Goal: Task Accomplishment & Management: Manage account settings

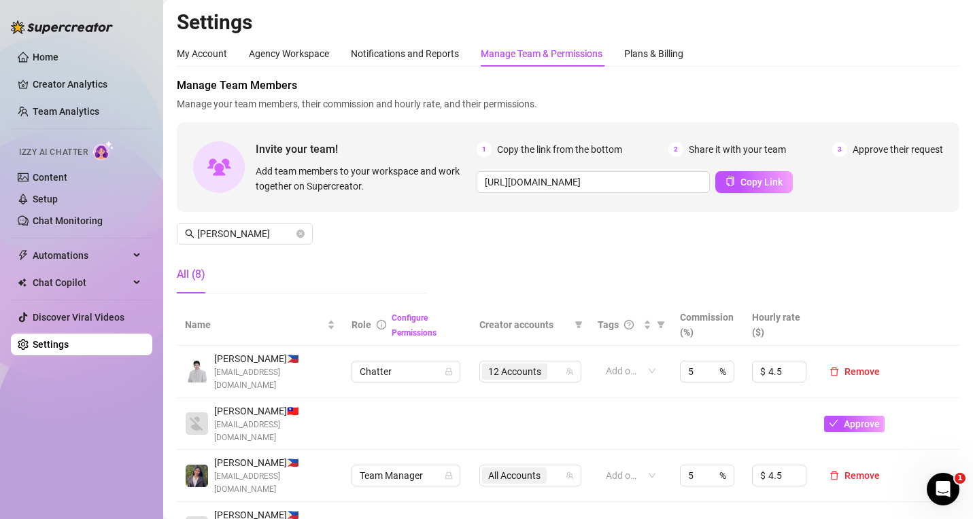
scroll to position [136, 0]
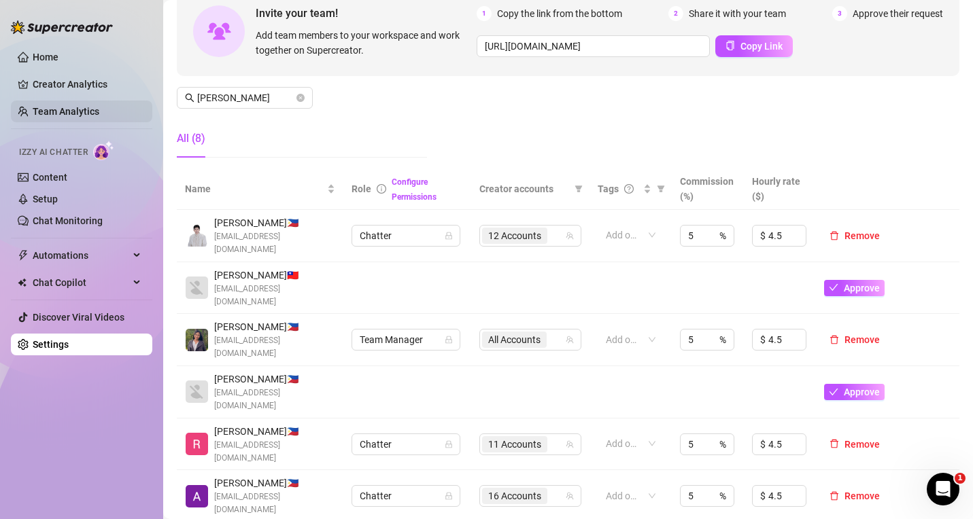
drag, startPoint x: 98, startPoint y: 95, endPoint x: 16, endPoint y: 111, distance: 83.7
click at [98, 95] on link "Creator Analytics" at bounding box center [87, 84] width 109 height 22
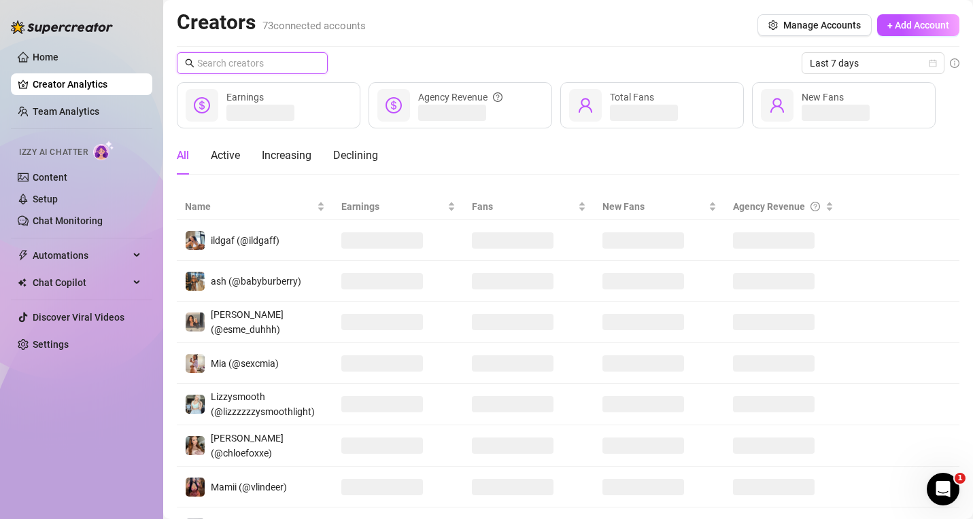
click at [245, 66] on input "text" at bounding box center [252, 63] width 111 height 15
paste input "kristenhancher"
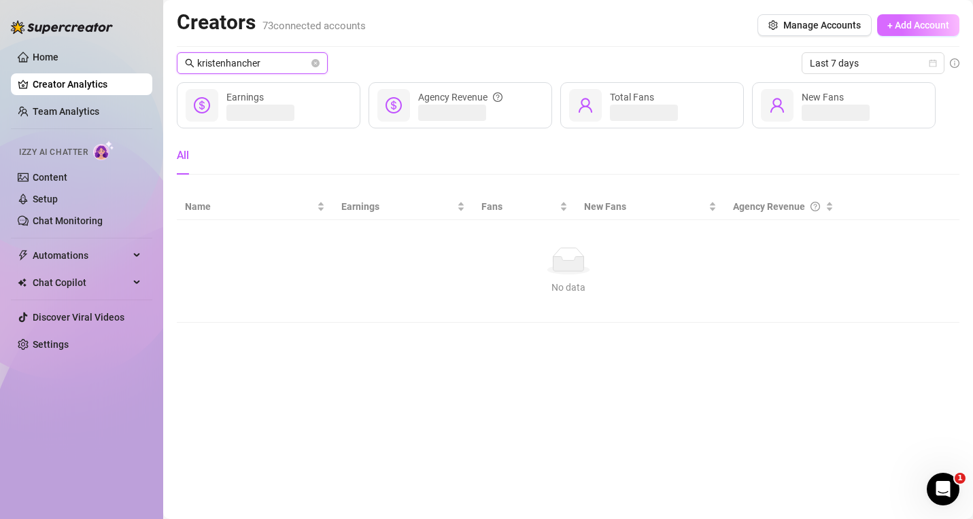
type input "kristenhancher"
click at [902, 22] on span "+ Add Account" at bounding box center [918, 25] width 62 height 11
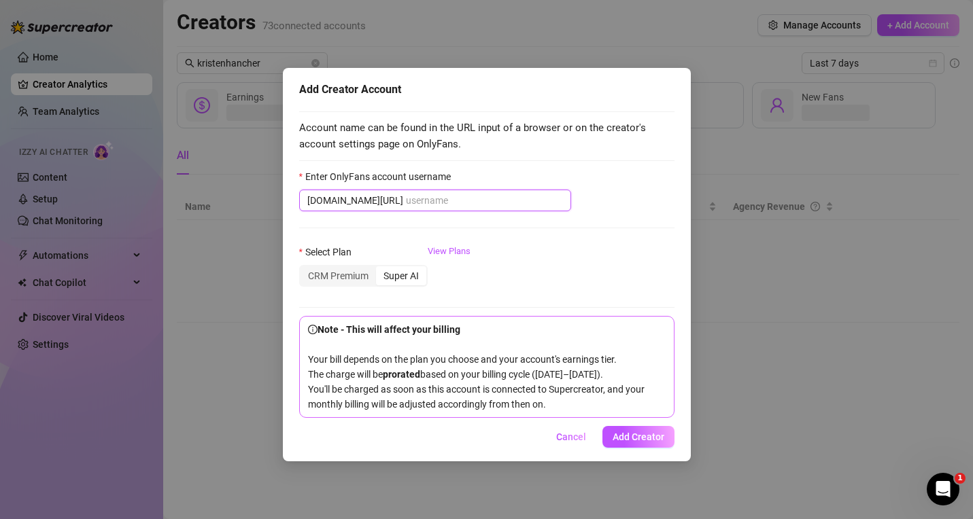
paste input "kristenhancher"
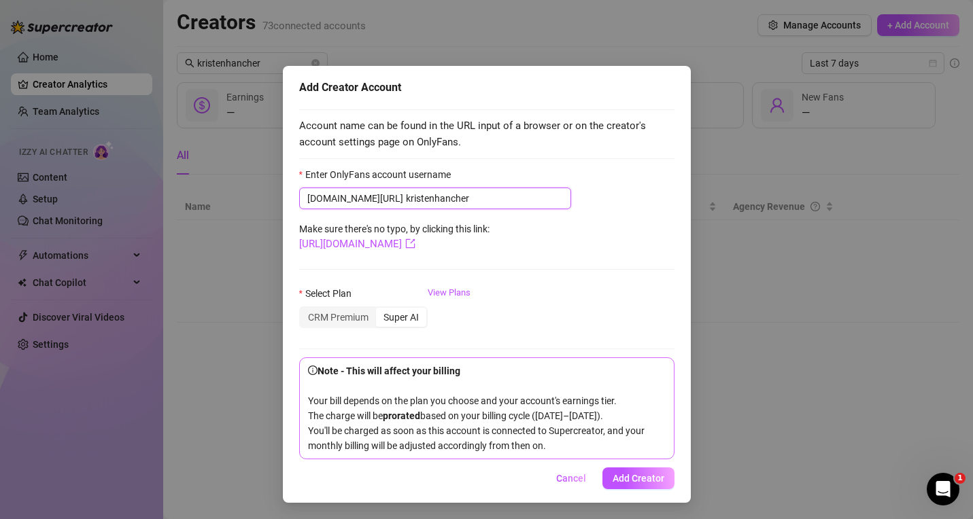
scroll to position [3, 0]
type input "kristenhancher"
click at [339, 318] on div "CRM Premium" at bounding box center [337, 317] width 75 height 19
click at [304, 310] on input "CRM Premium" at bounding box center [304, 310] width 0 height 0
click at [414, 320] on div "Super AI" at bounding box center [401, 317] width 50 height 19
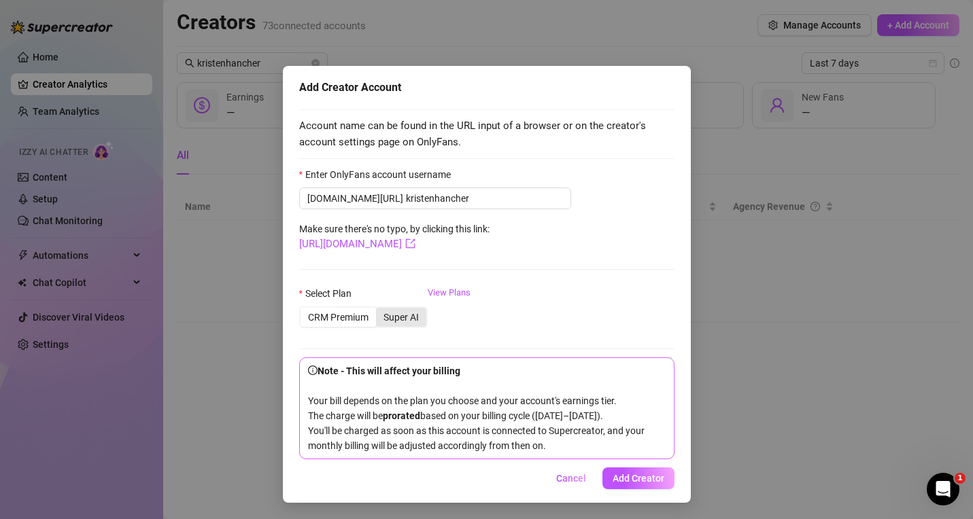
click at [379, 310] on input "Super AI" at bounding box center [379, 310] width 0 height 0
click at [646, 475] on span "Add Creator" at bounding box center [639, 478] width 52 height 11
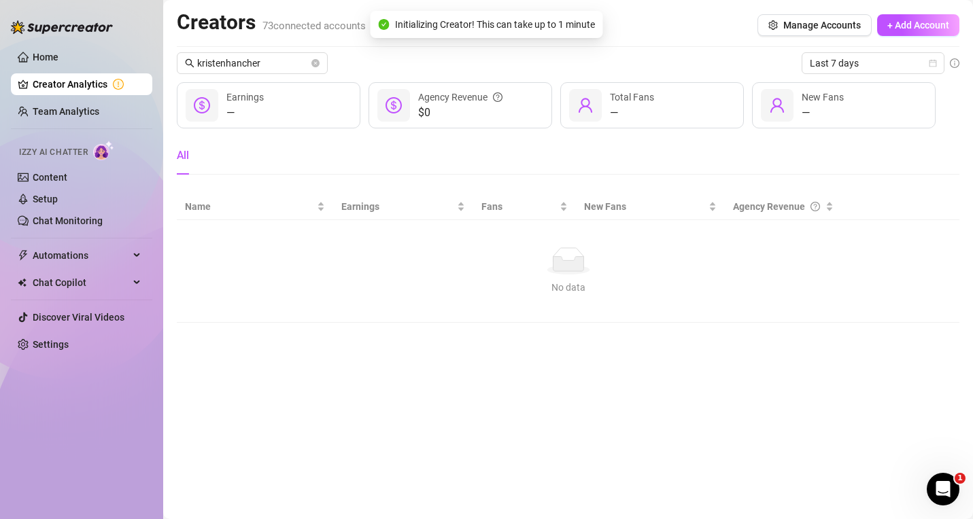
scroll to position [0, 0]
click at [311, 62] on icon "close-circle" at bounding box center [315, 63] width 8 height 8
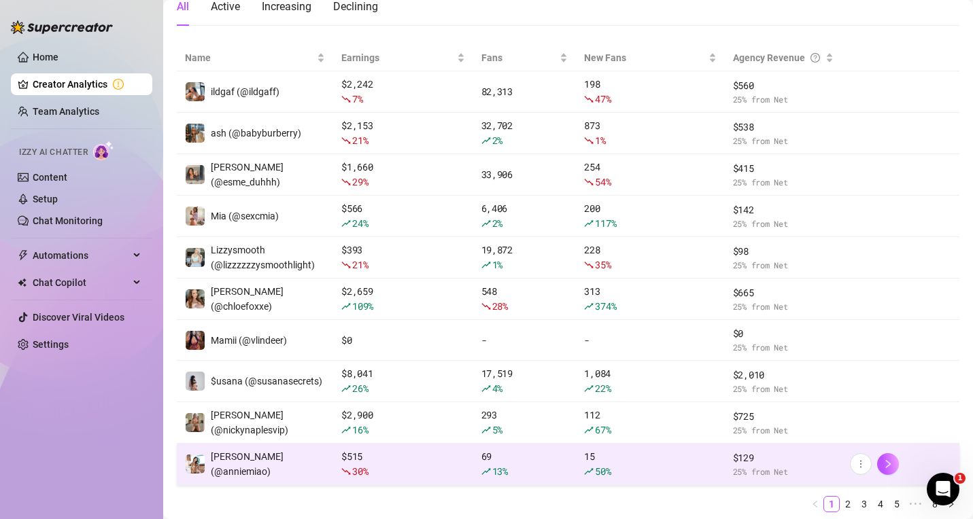
scroll to position [194, 0]
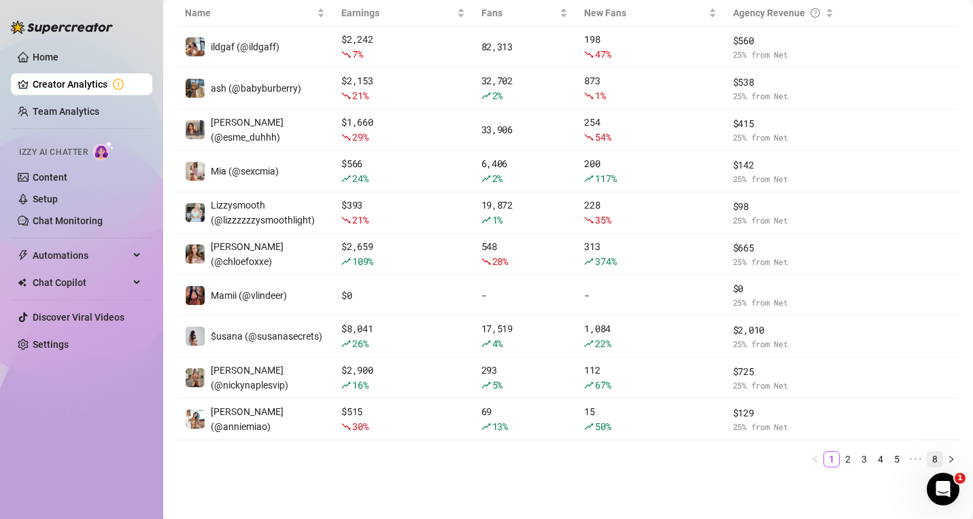
click at [927, 458] on link "8" at bounding box center [934, 459] width 15 height 15
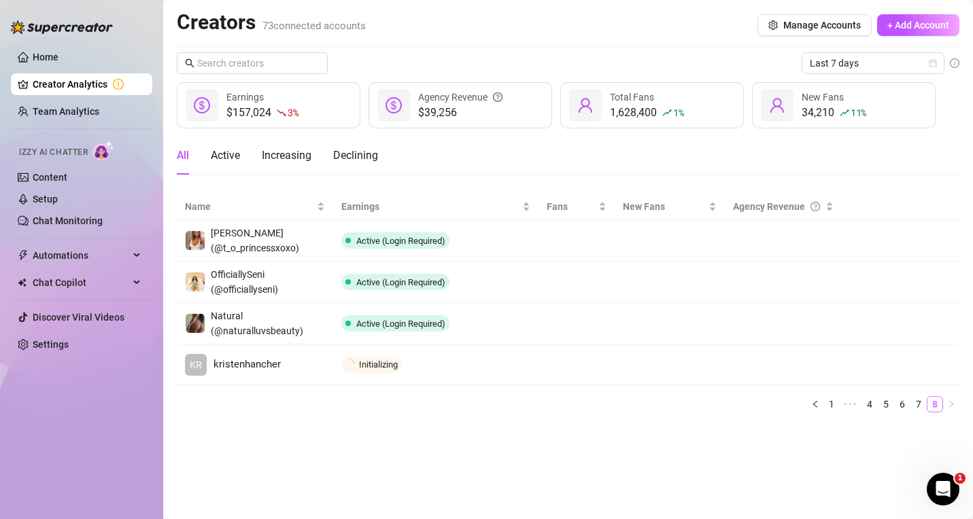
scroll to position [0, 0]
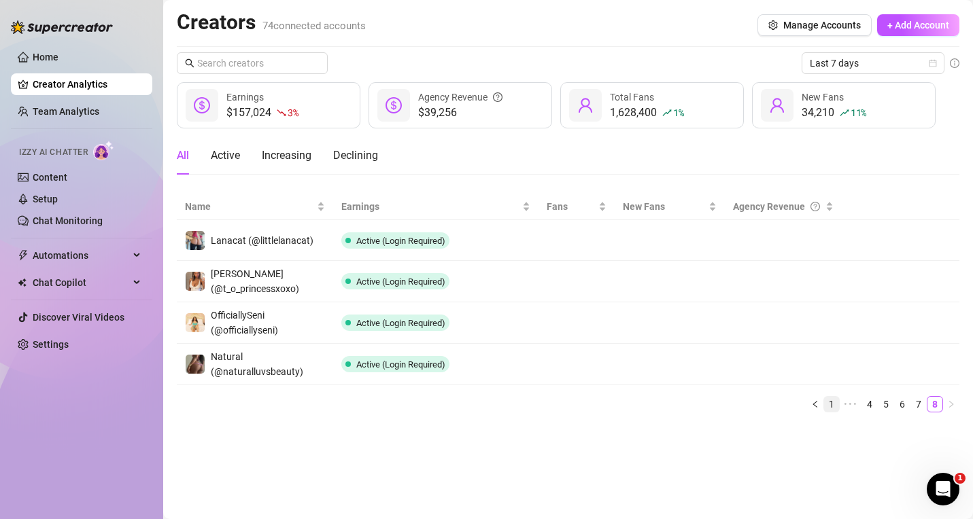
click at [834, 401] on link "1" at bounding box center [831, 404] width 15 height 15
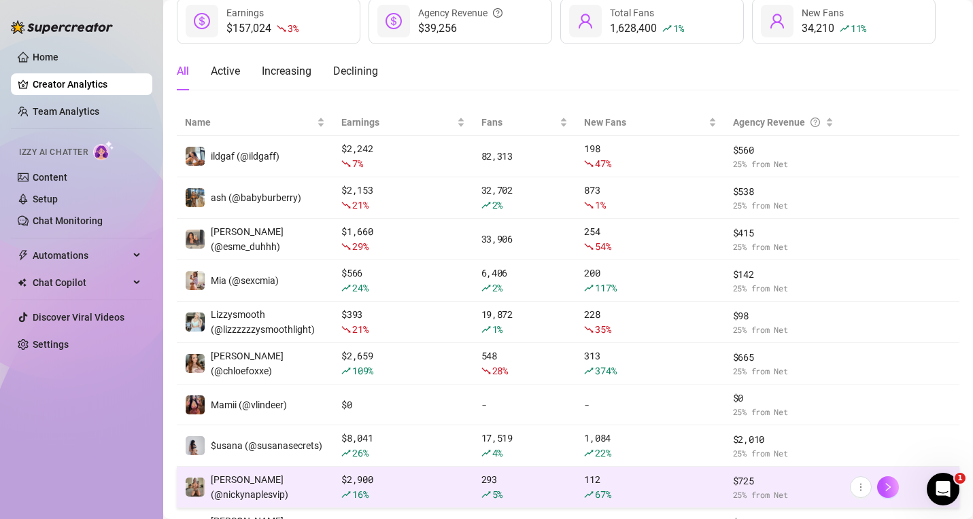
scroll to position [193, 0]
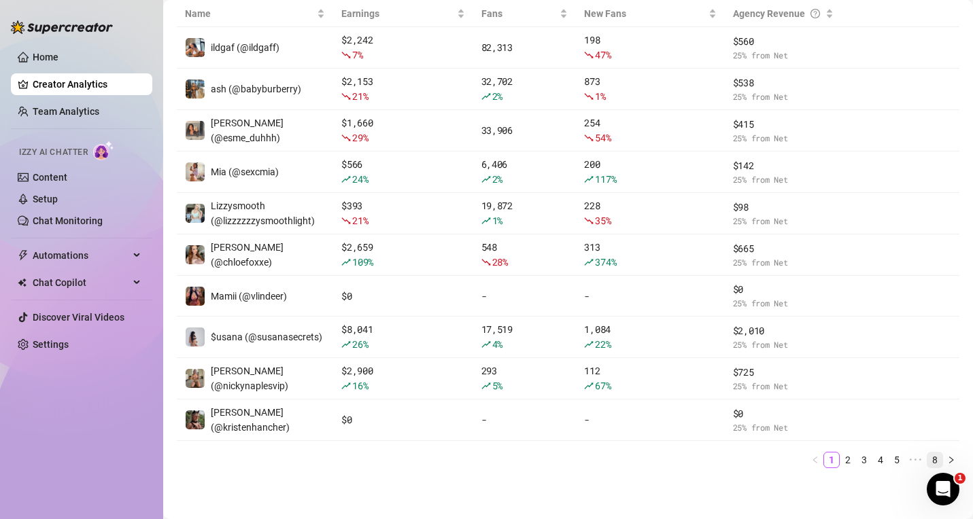
click at [927, 458] on link "8" at bounding box center [934, 460] width 15 height 15
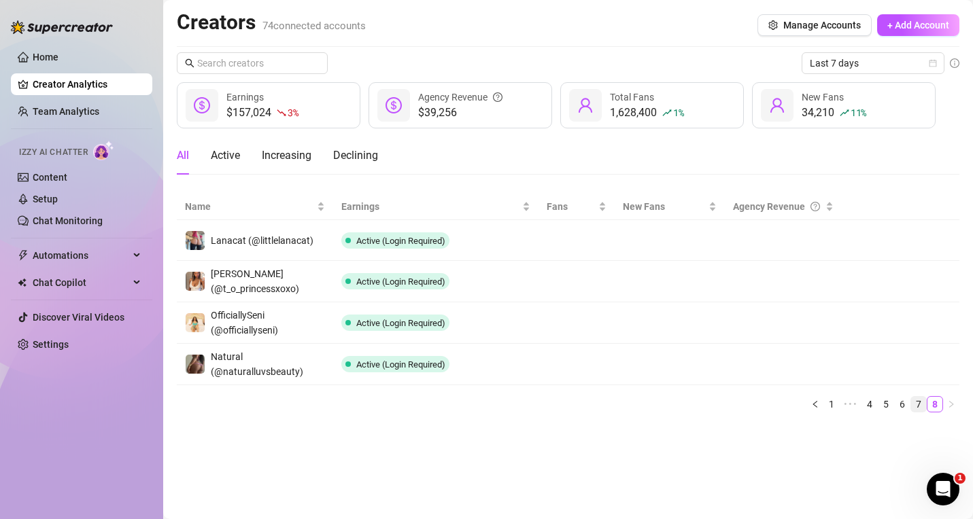
click at [918, 403] on link "7" at bounding box center [918, 404] width 15 height 15
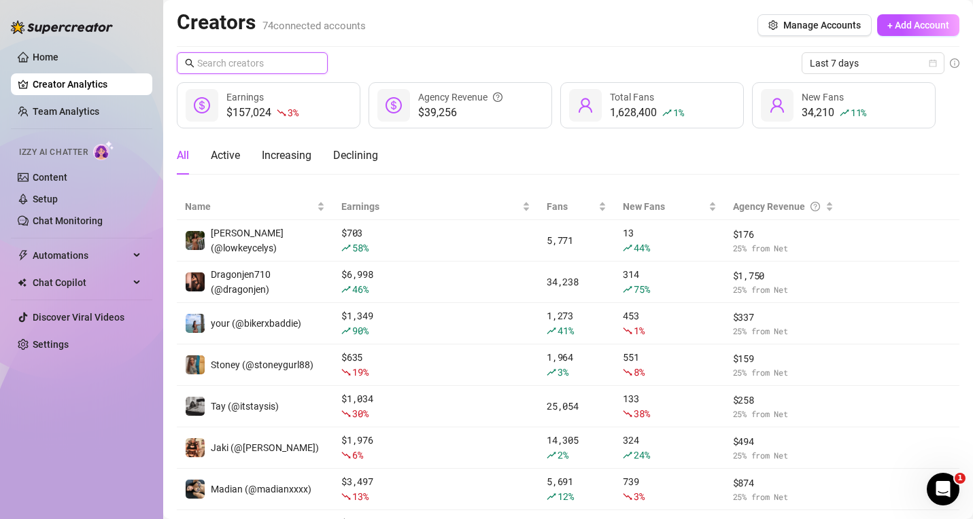
click at [268, 69] on input "text" at bounding box center [252, 63] width 111 height 15
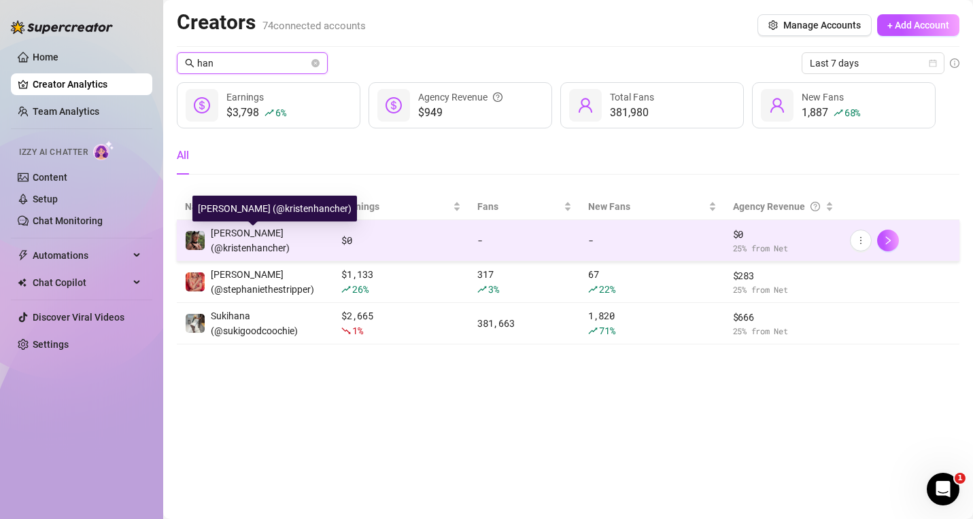
type input "han"
click at [288, 235] on span "[PERSON_NAME] (@kristenhancher)" at bounding box center [250, 241] width 79 height 26
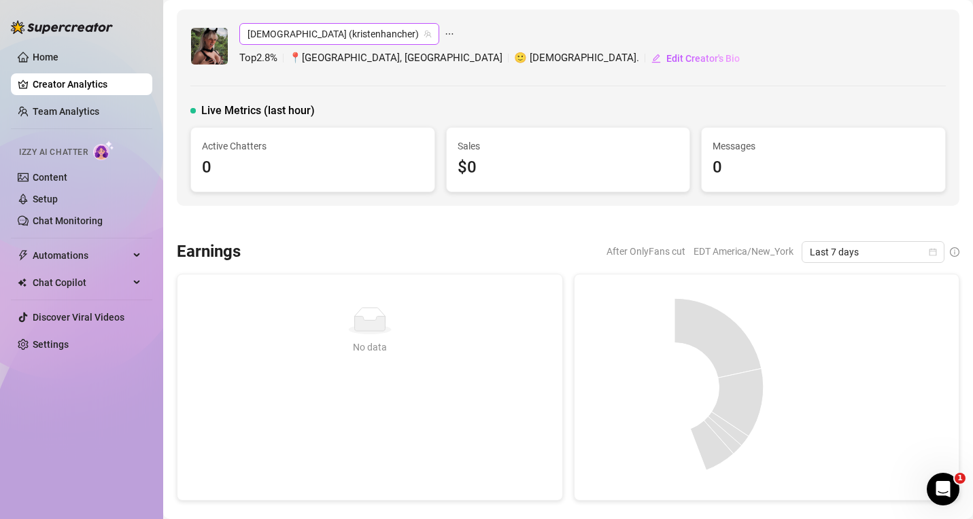
click at [290, 31] on span "[DEMOGRAPHIC_DATA] (kristenhancher)" at bounding box center [339, 34] width 184 height 20
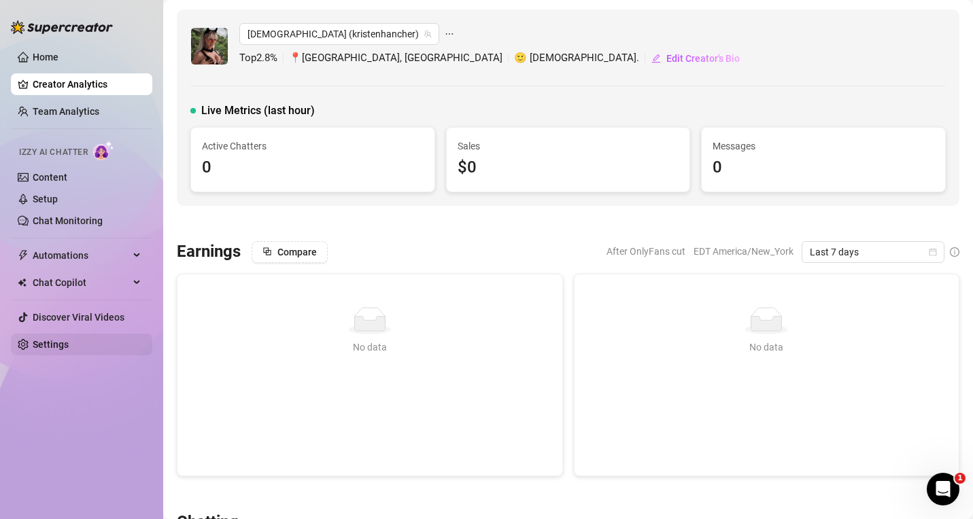
click at [56, 343] on link "Settings" at bounding box center [51, 344] width 36 height 11
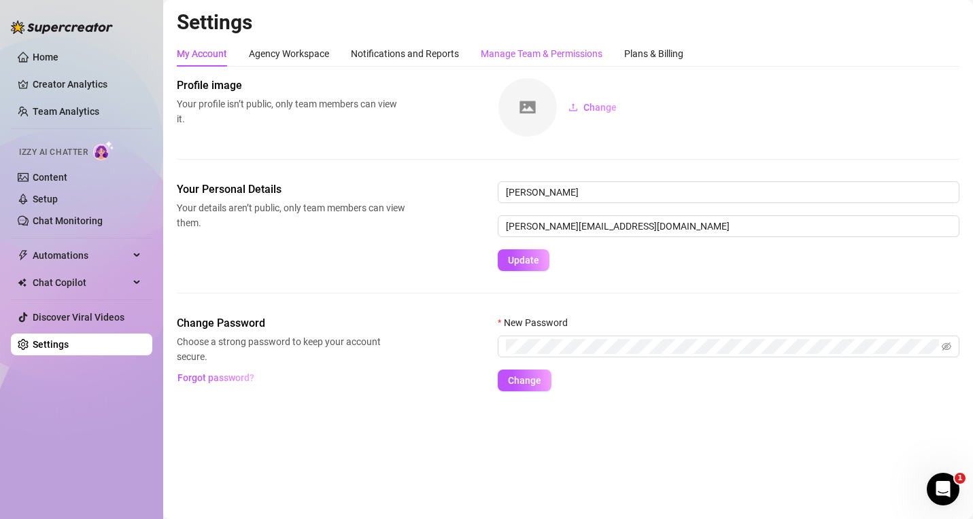
click at [562, 54] on div "Manage Team & Permissions" at bounding box center [542, 53] width 122 height 15
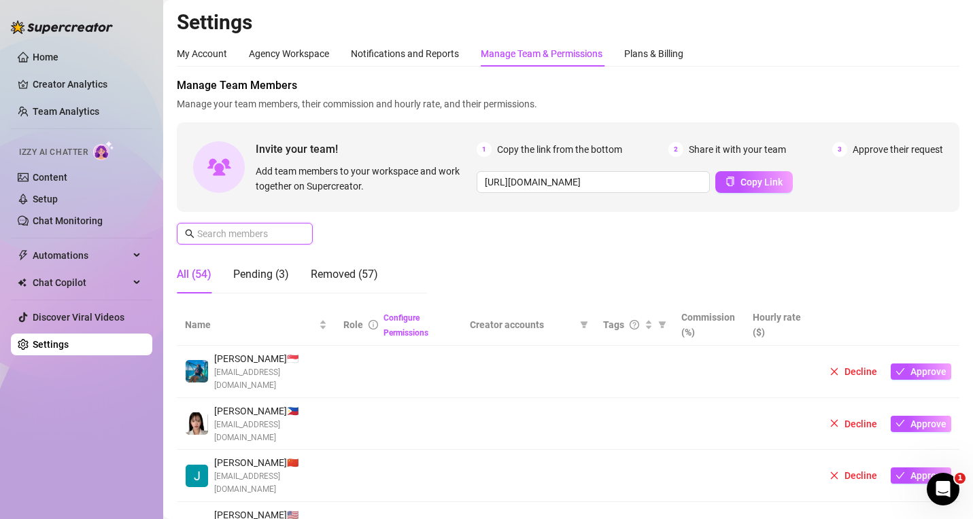
click at [232, 231] on input "text" at bounding box center [245, 233] width 97 height 15
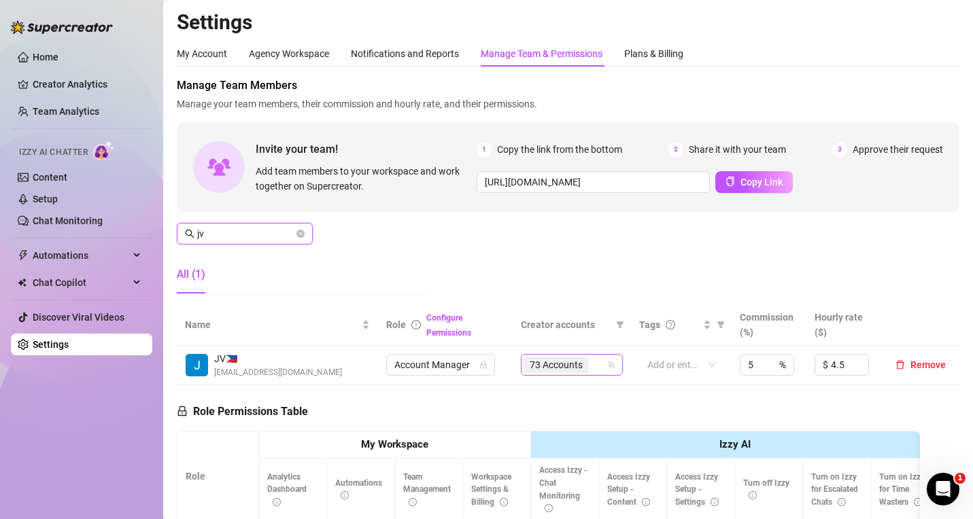
click at [602, 360] on div "73 Accounts" at bounding box center [572, 365] width 102 height 22
type input "jv"
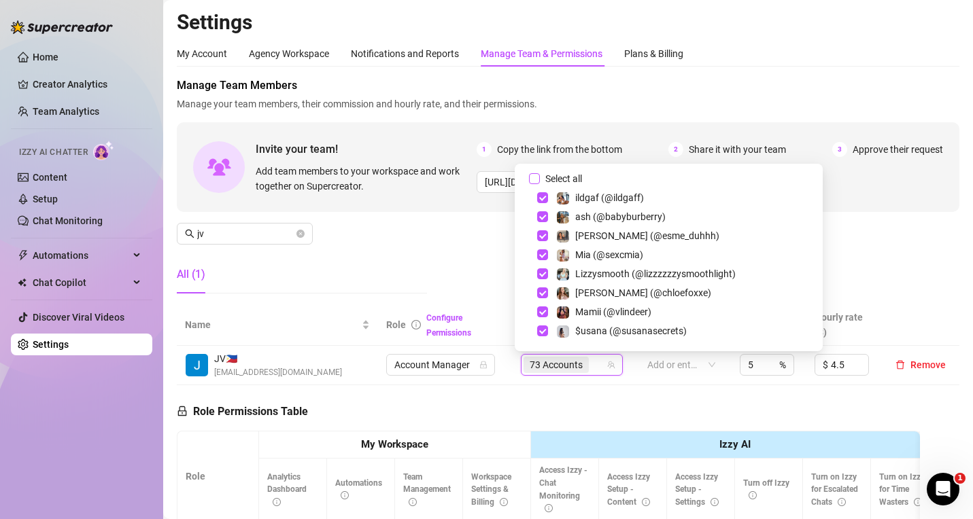
click at [539, 179] on input "Select all" at bounding box center [534, 178] width 11 height 11
checkbox input "true"
click at [443, 254] on div "Manage Team Members Manage your team members, their commission and hourly rate,…" at bounding box center [568, 191] width 783 height 227
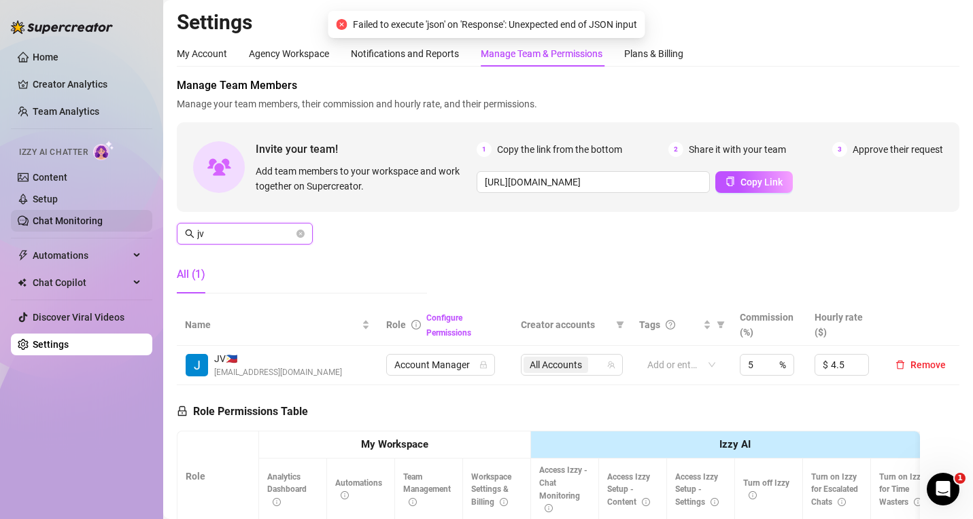
drag, startPoint x: 233, startPoint y: 233, endPoint x: 103, endPoint y: 228, distance: 129.3
click at [103, 228] on div "Home Creator Analytics Team Analytics Izzy AI Chatter Content Setup Chat Monito…" at bounding box center [486, 259] width 973 height 519
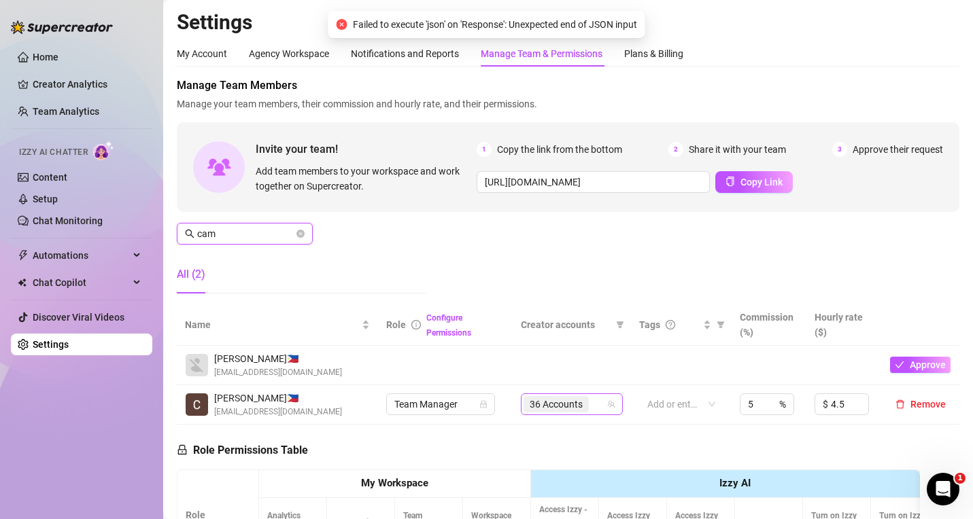
click at [594, 405] on div "36 Accounts" at bounding box center [564, 404] width 82 height 19
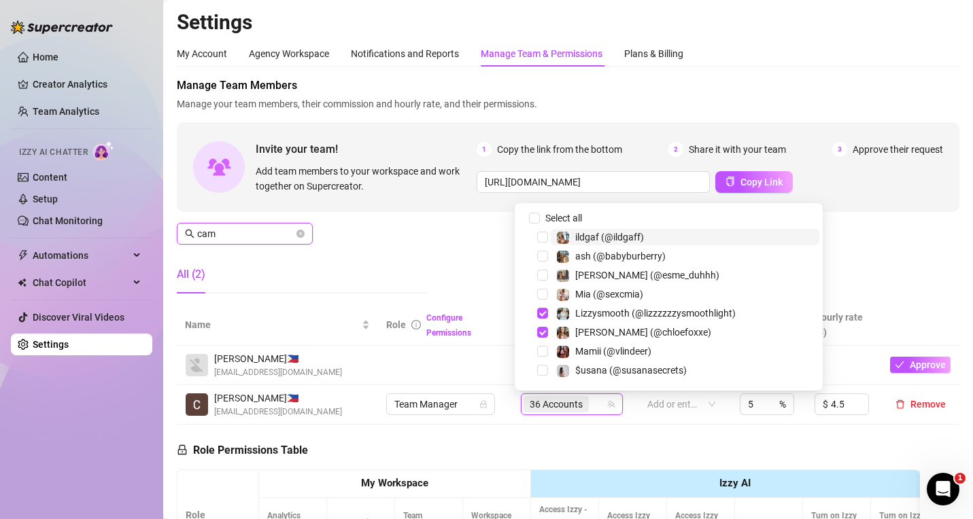
click at [241, 239] on input "cam" at bounding box center [245, 233] width 97 height 15
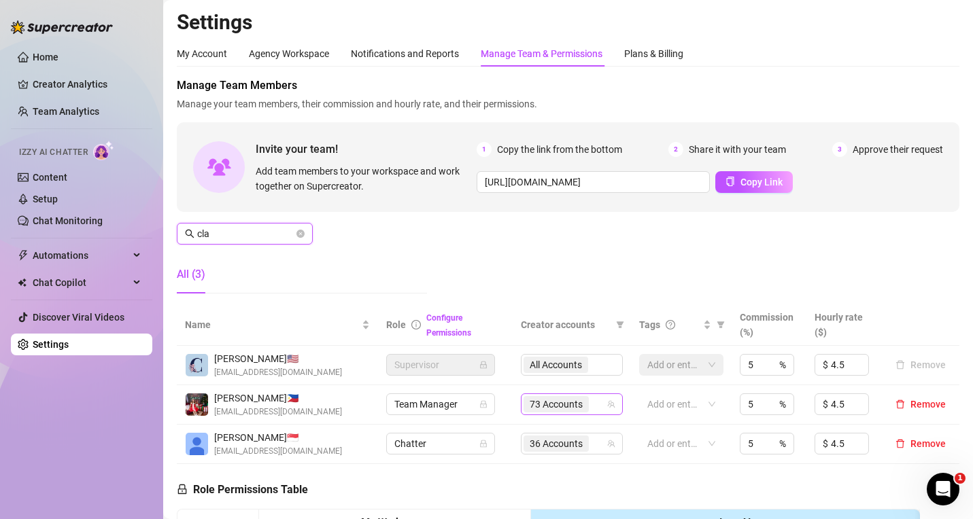
type input "cla"
click at [591, 409] on input "search" at bounding box center [592, 404] width 3 height 16
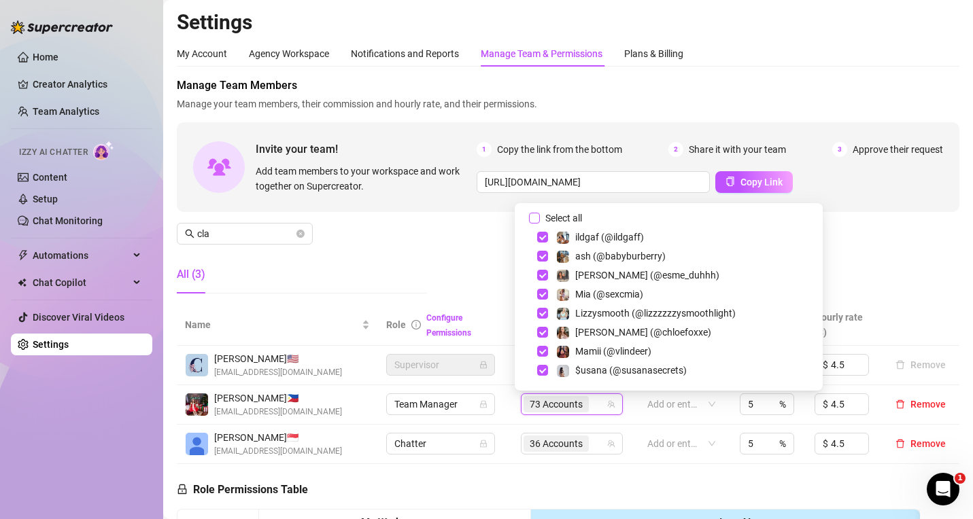
click at [553, 218] on span "Select all" at bounding box center [564, 218] width 48 height 15
click at [540, 218] on input "Select all" at bounding box center [534, 218] width 11 height 11
checkbox input "true"
click at [498, 235] on div "Manage Team Members Manage your team members, their commission and hourly rate,…" at bounding box center [568, 191] width 783 height 227
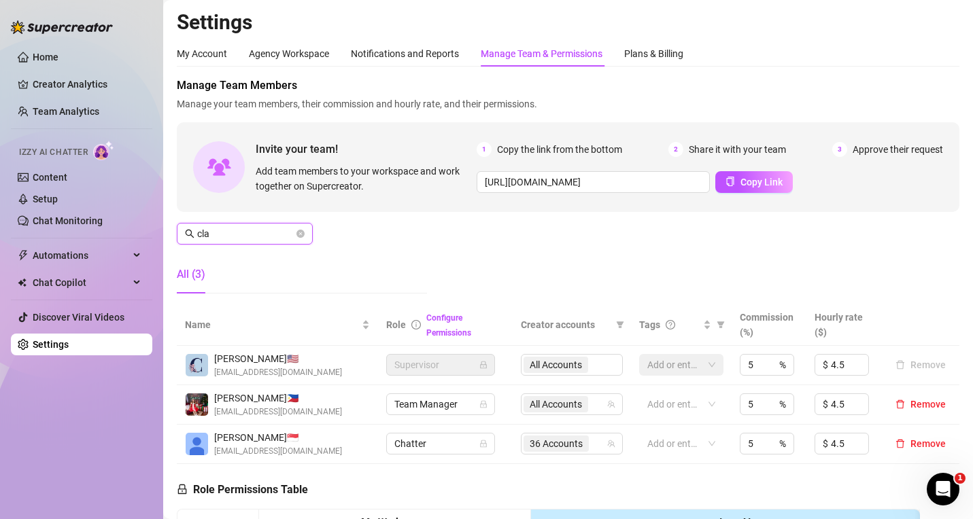
drag, startPoint x: 222, startPoint y: 240, endPoint x: 167, endPoint y: 234, distance: 56.1
click at [167, 234] on main "Settings My Account Agency Workspace Notifications and Reports Manage Team & Pe…" at bounding box center [568, 453] width 810 height 907
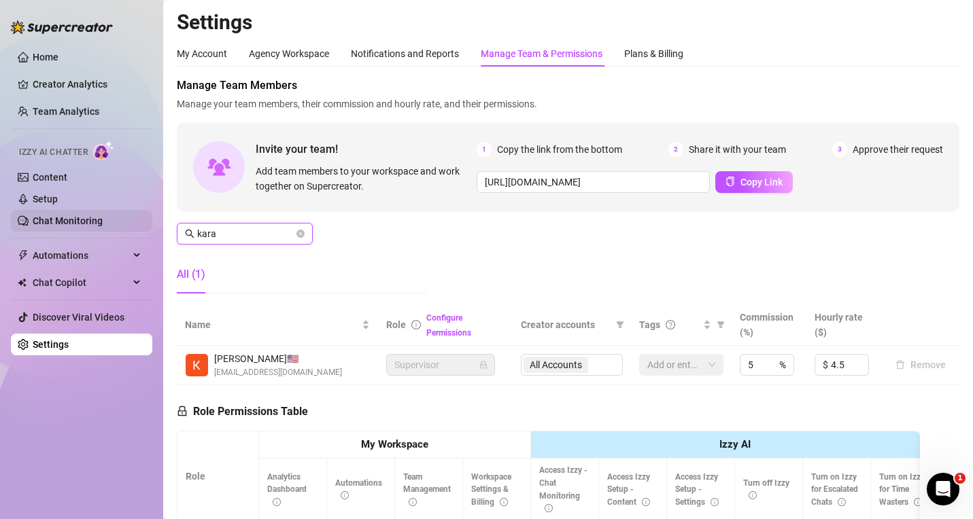
drag, startPoint x: 251, startPoint y: 240, endPoint x: 150, endPoint y: 226, distance: 101.5
click at [150, 226] on div "Home Creator Analytics Team Analytics Izzy AI Chatter Content Setup Chat Monito…" at bounding box center [486, 259] width 973 height 519
drag, startPoint x: 234, startPoint y: 230, endPoint x: 176, endPoint y: 224, distance: 58.0
click at [173, 226] on main "Settings My Account Agency Workspace Notifications and Reports Manage Team & Pe…" at bounding box center [568, 414] width 810 height 829
type input "kara"
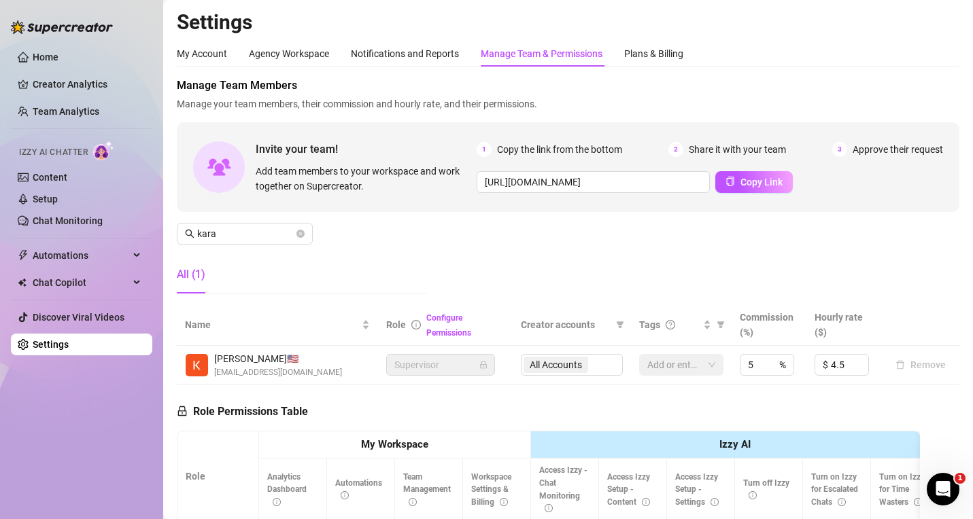
click at [776, 260] on div "Manage Team Members Manage your team members, their commission and hourly rate,…" at bounding box center [568, 191] width 783 height 227
